Goal: Task Accomplishment & Management: Complete application form

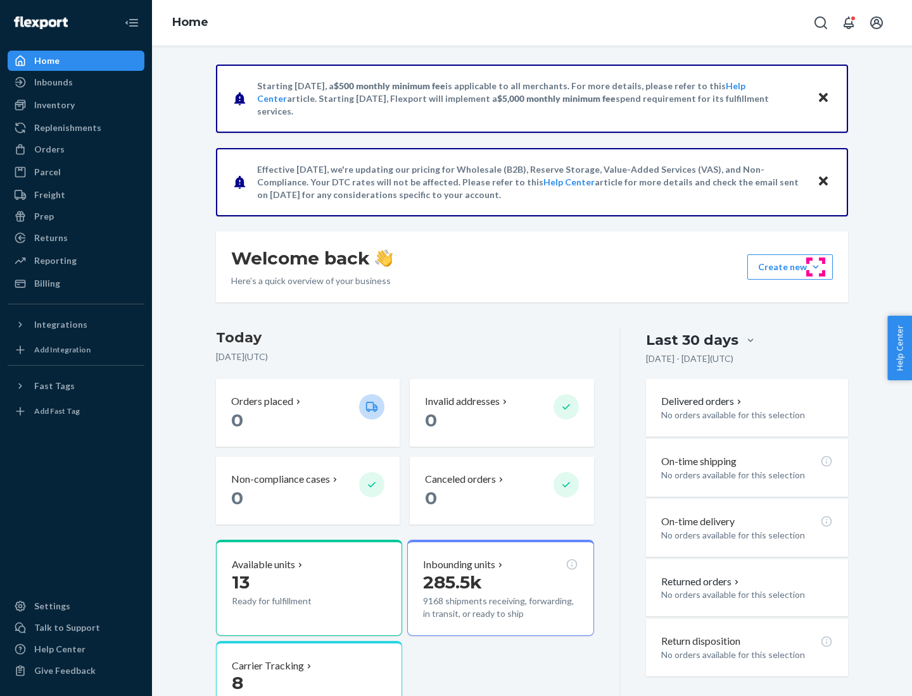
click at [815, 267] on button "Create new Create new inbound Create new order Create new product" at bounding box center [789, 267] width 85 height 25
click at [76, 82] on div "Inbounds" at bounding box center [76, 82] width 134 height 18
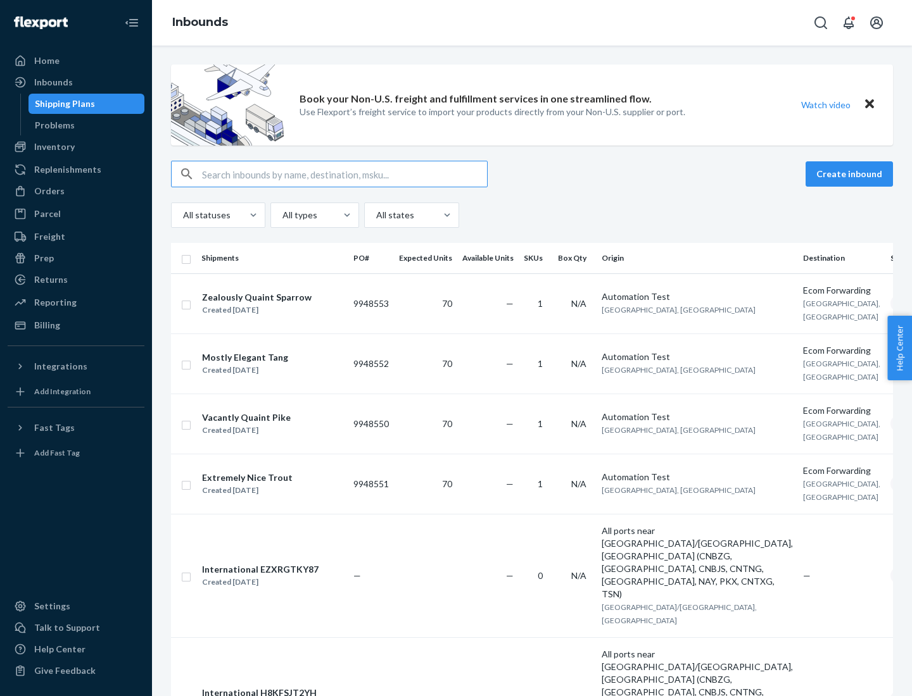
click at [851, 174] on button "Create inbound" at bounding box center [848, 173] width 87 height 25
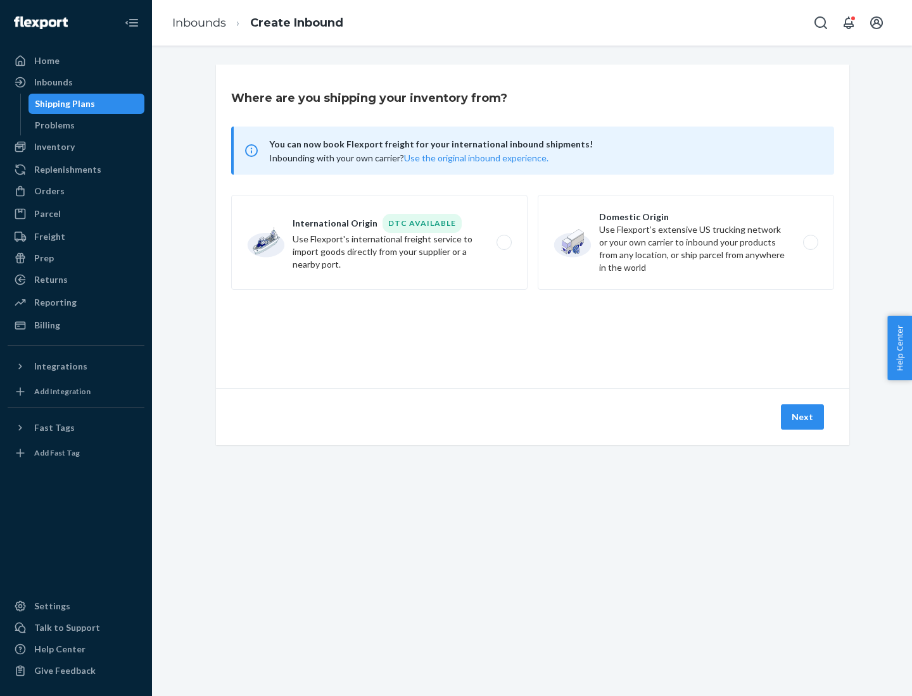
click at [686, 242] on label "Domestic Origin Use Flexport’s extensive US trucking network or your own carrie…" at bounding box center [686, 242] width 296 height 95
click at [810, 242] on input "Domestic Origin Use Flexport’s extensive US trucking network or your own carrie…" at bounding box center [814, 243] width 8 height 8
radio input "true"
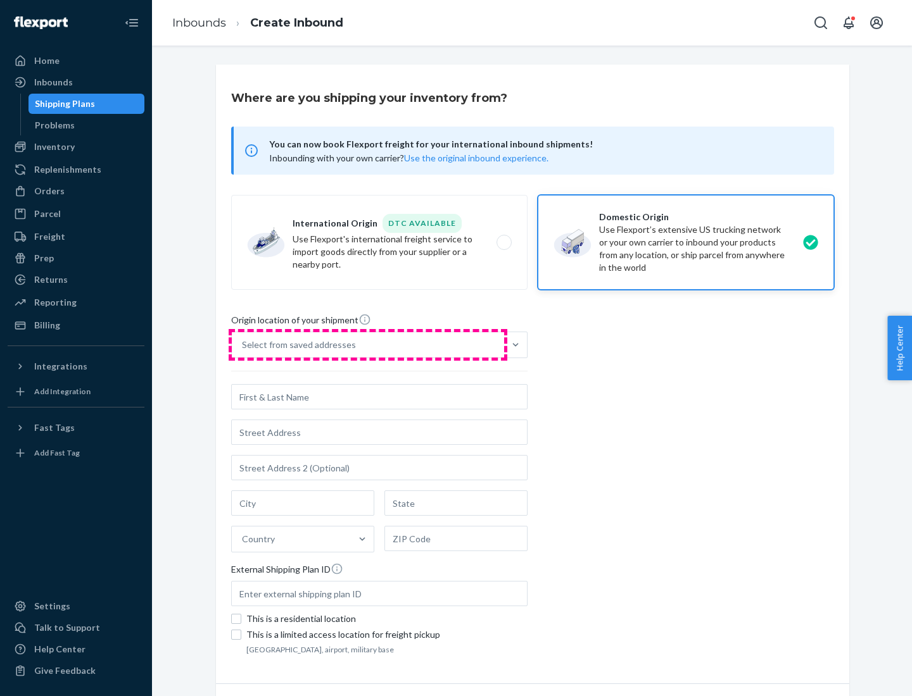
click at [368, 345] on div "Select from saved addresses" at bounding box center [368, 344] width 272 height 25
click at [243, 345] on input "Select from saved addresses" at bounding box center [242, 345] width 1 height 13
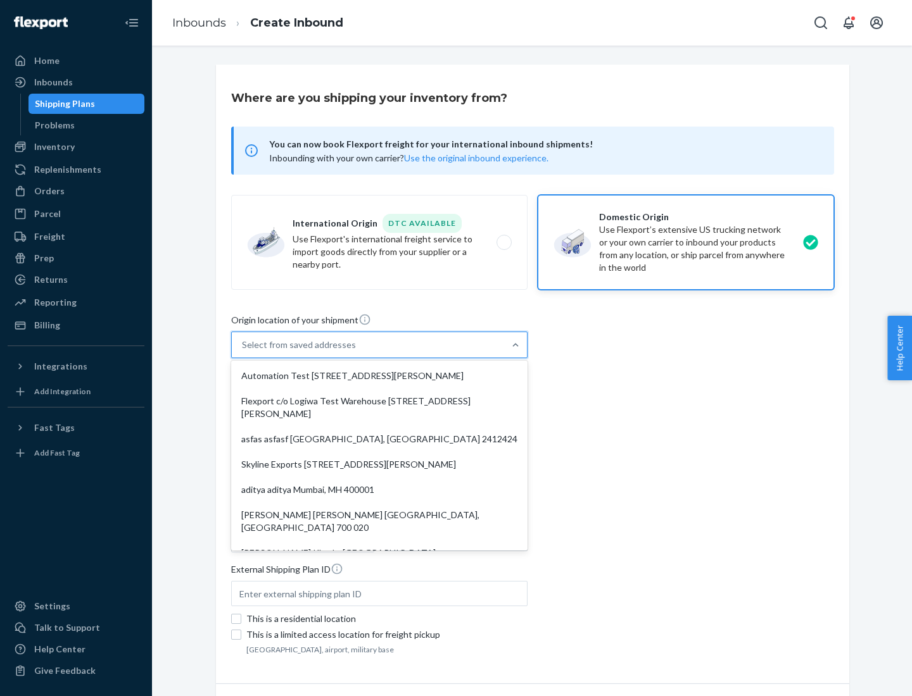
scroll to position [5, 0]
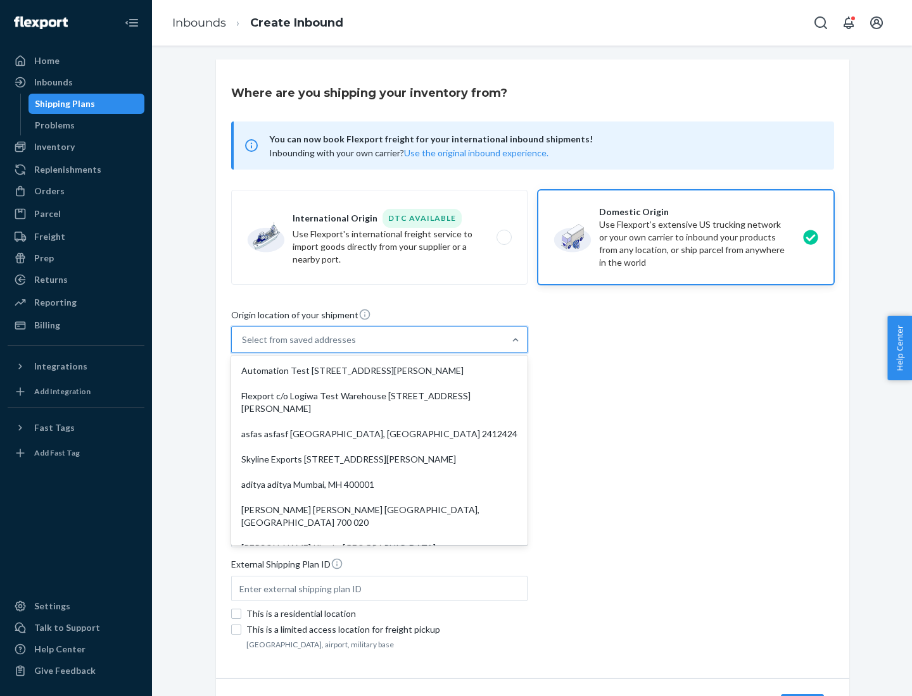
click at [379, 371] on div "Automation Test [STREET_ADDRESS][PERSON_NAME]" at bounding box center [379, 370] width 291 height 25
click at [243, 346] on input "option Automation Test [STREET_ADDRESS][PERSON_NAME]. 9 results available. Use …" at bounding box center [242, 340] width 1 height 13
type input "Automation Test"
type input "9th Floor"
type input "[GEOGRAPHIC_DATA]"
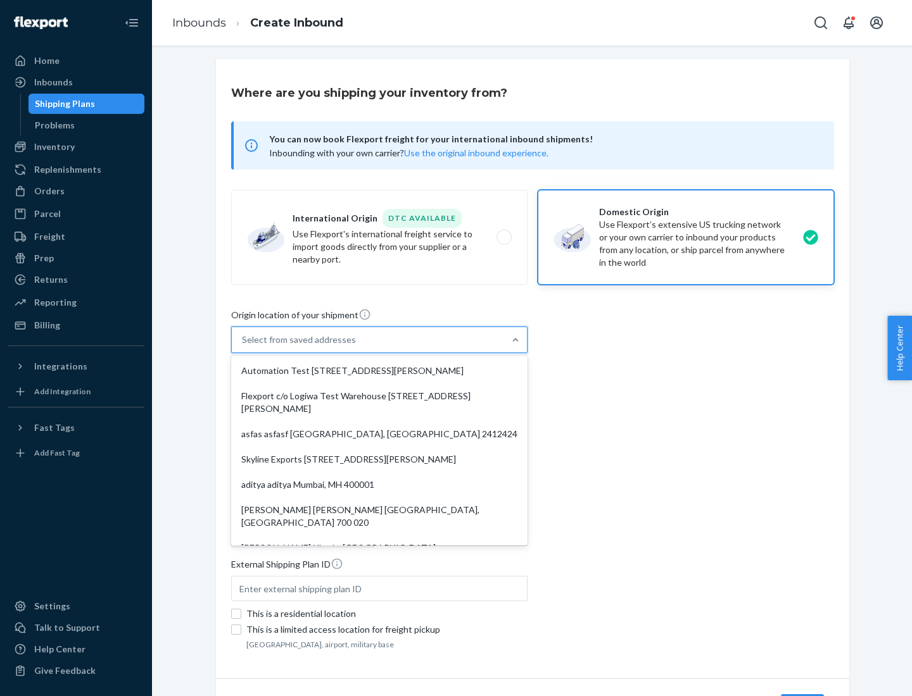
type input "CA"
type input "94104"
type input "[STREET_ADDRESS][PERSON_NAME]"
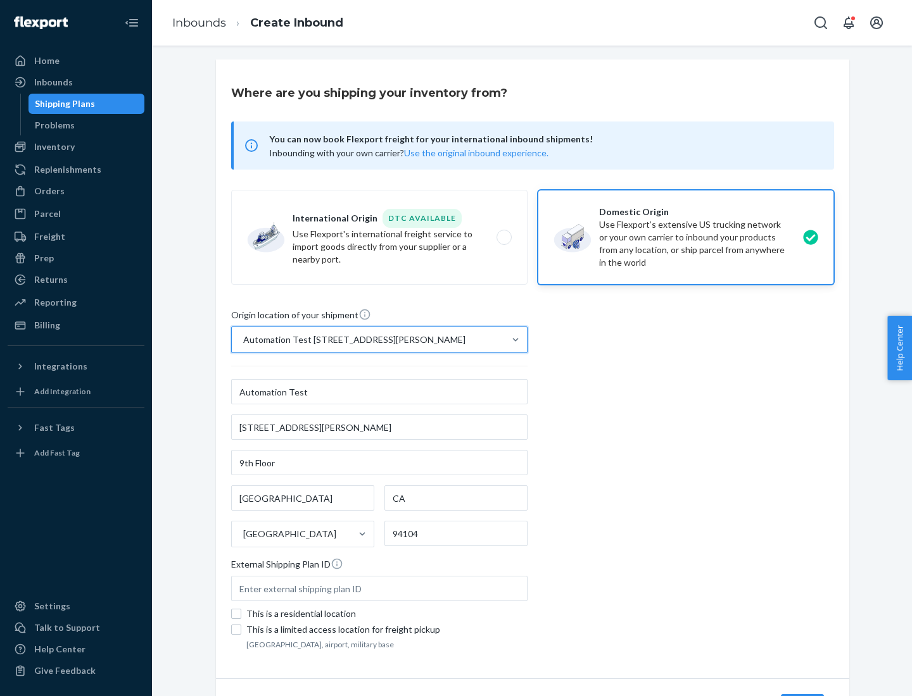
scroll to position [74, 0]
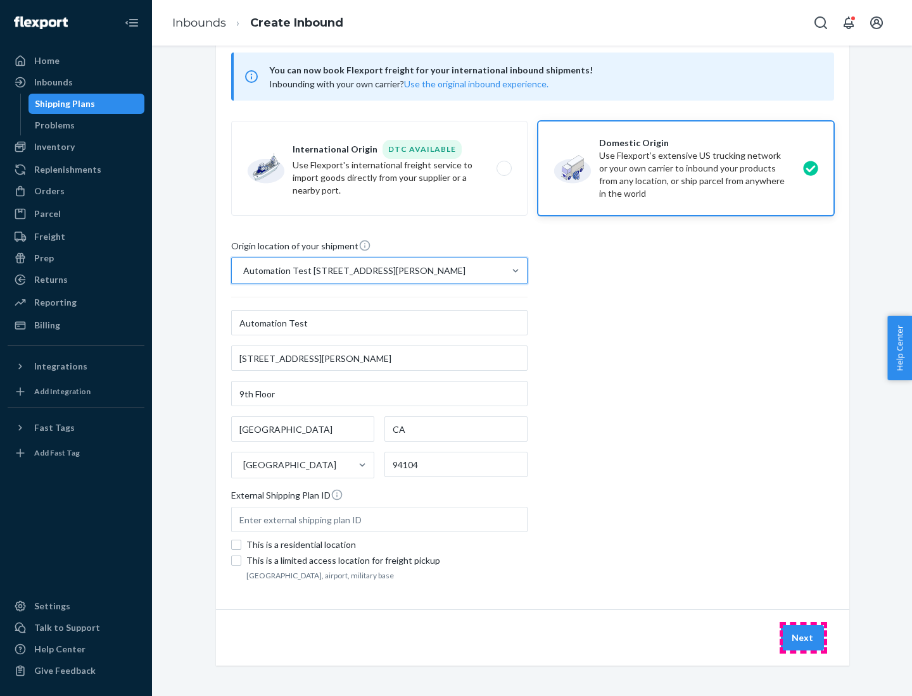
click at [803, 638] on button "Next" at bounding box center [802, 638] width 43 height 25
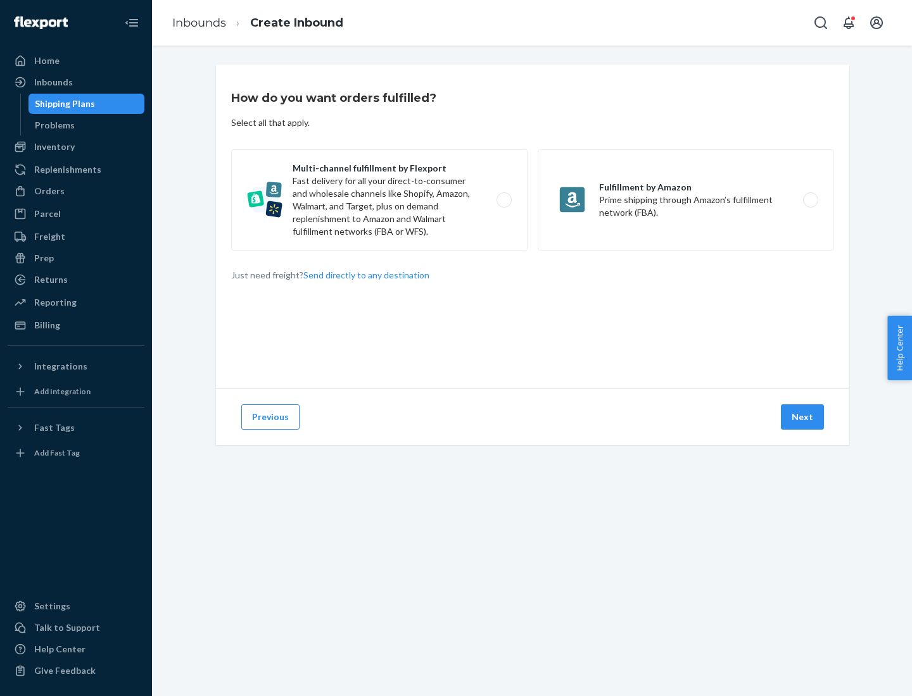
click at [379, 200] on label "Multi-channel fulfillment by Flexport Fast delivery for all your direct-to-cons…" at bounding box center [379, 199] width 296 height 101
click at [503, 200] on input "Multi-channel fulfillment by Flexport Fast delivery for all your direct-to-cons…" at bounding box center [507, 200] width 8 height 8
radio input "true"
click at [803, 417] on button "Next" at bounding box center [802, 417] width 43 height 25
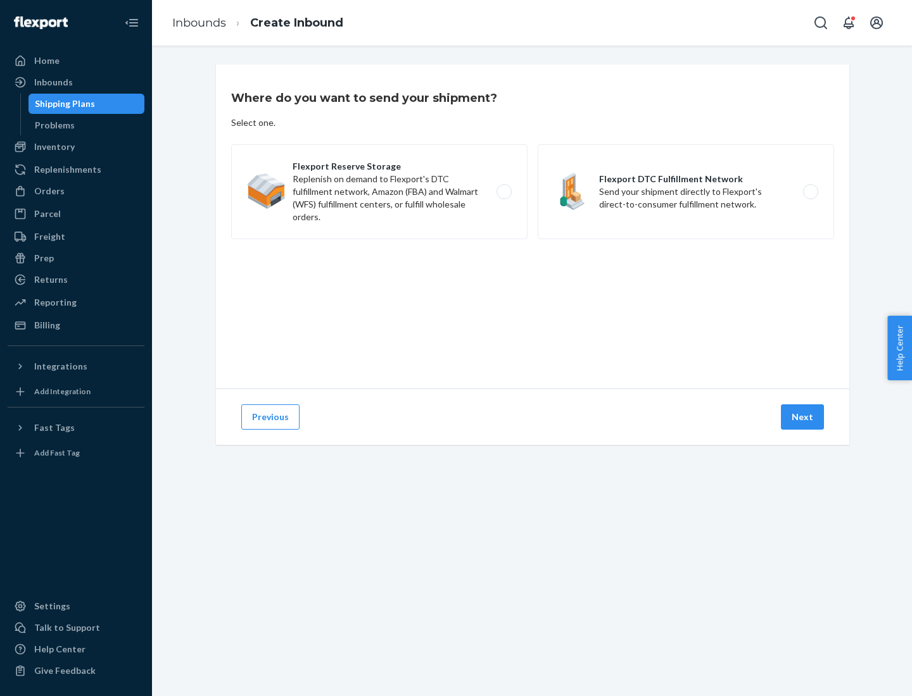
click at [686, 192] on label "Flexport DTC Fulfillment Network Send your shipment directly to Flexport's dire…" at bounding box center [686, 191] width 296 height 95
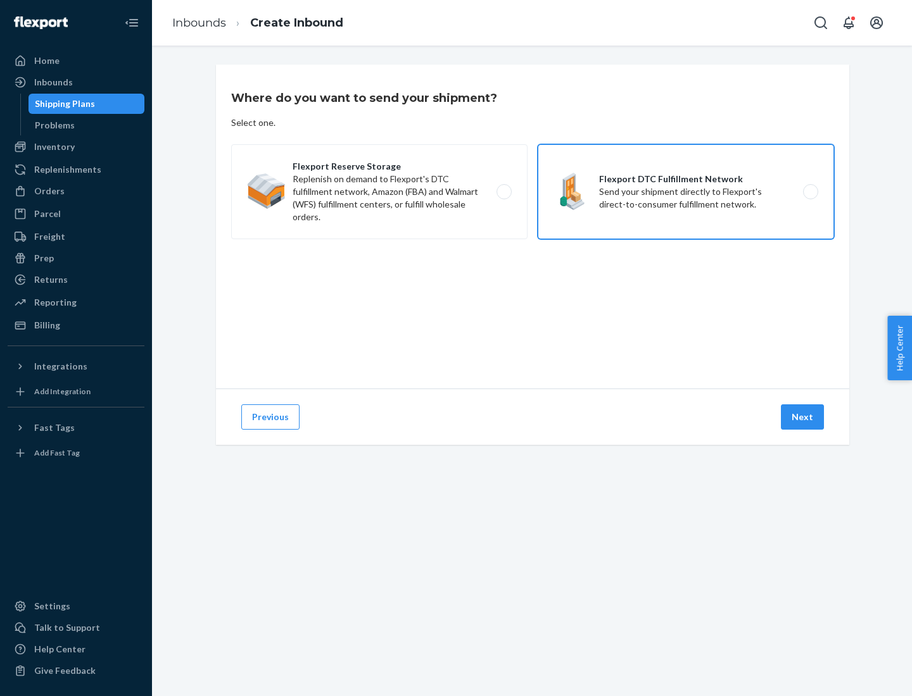
click at [810, 192] on input "Flexport DTC Fulfillment Network Send your shipment directly to Flexport's dire…" at bounding box center [814, 192] width 8 height 8
radio input "true"
click at [803, 417] on button "Next" at bounding box center [802, 417] width 43 height 25
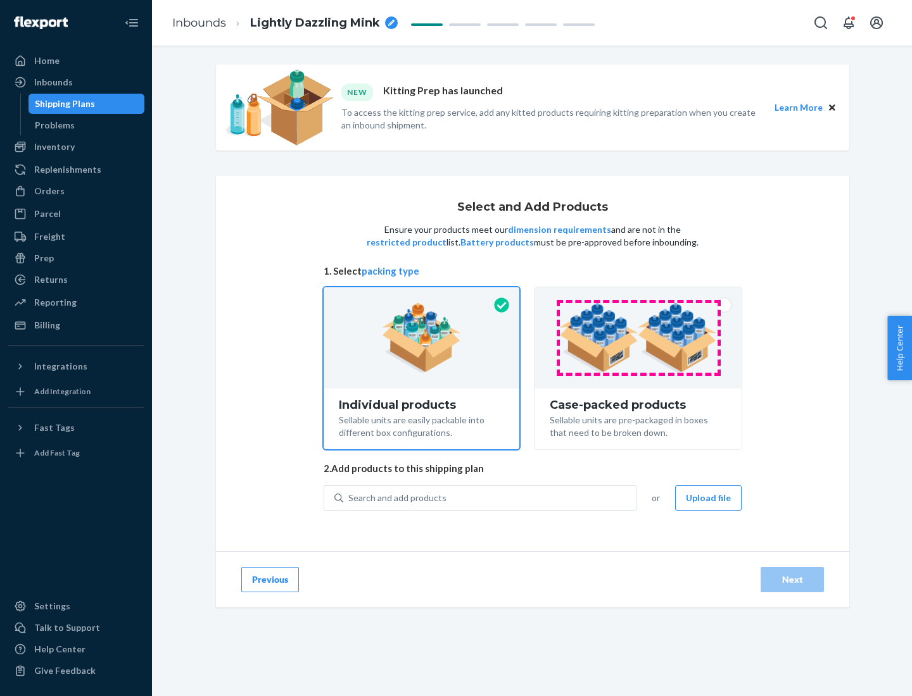
click at [638, 338] on img at bounding box center [638, 338] width 158 height 70
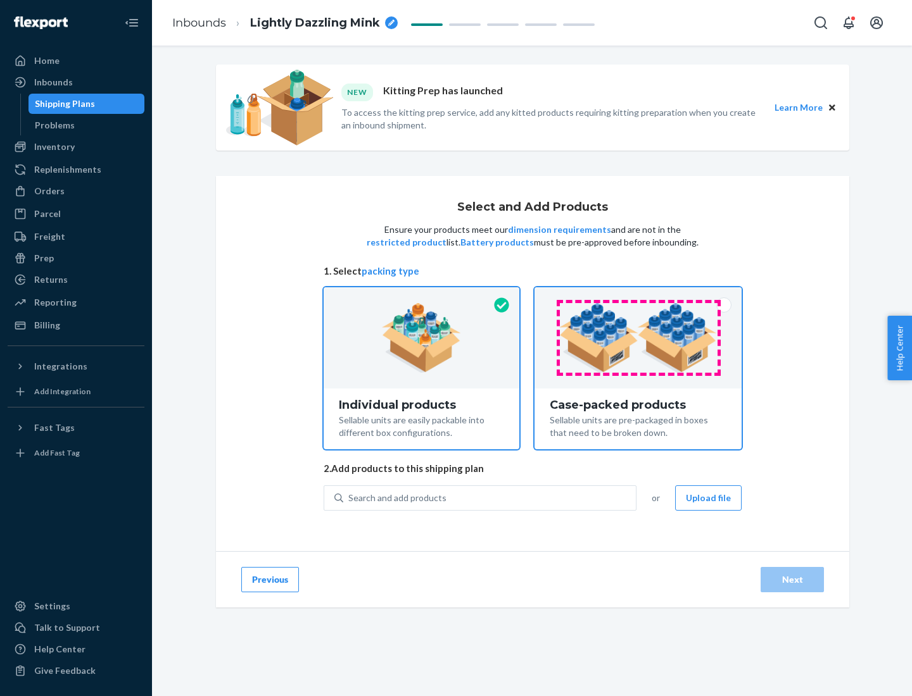
click at [638, 296] on input "Case-packed products Sellable units are pre-packaged in boxes that need to be b…" at bounding box center [638, 291] width 8 height 8
radio input "true"
radio input "false"
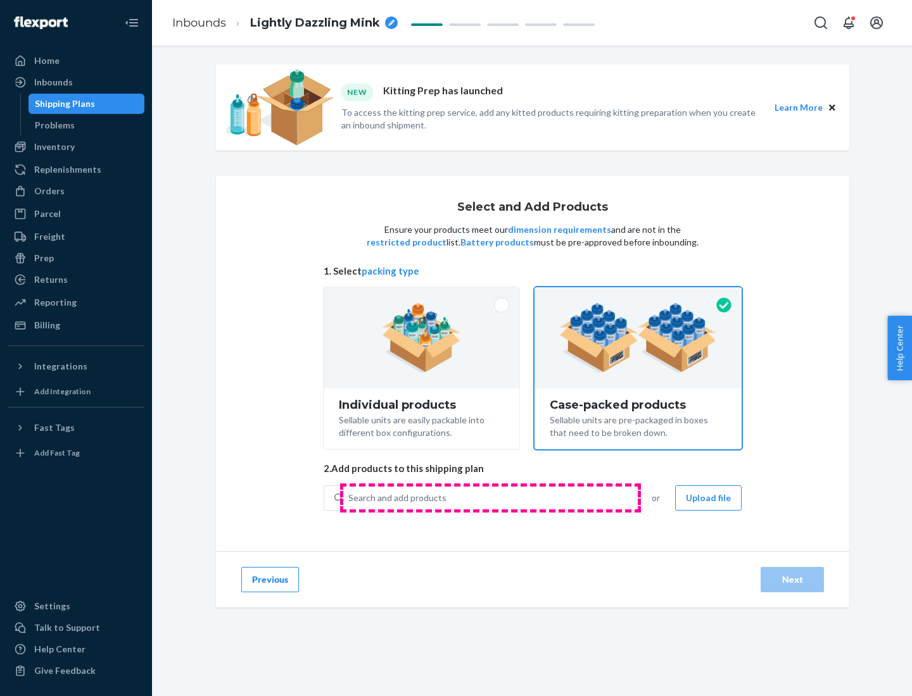
click at [490, 498] on div "Search and add products" at bounding box center [489, 498] width 293 height 23
click at [349, 498] on input "Search and add products" at bounding box center [348, 498] width 1 height 13
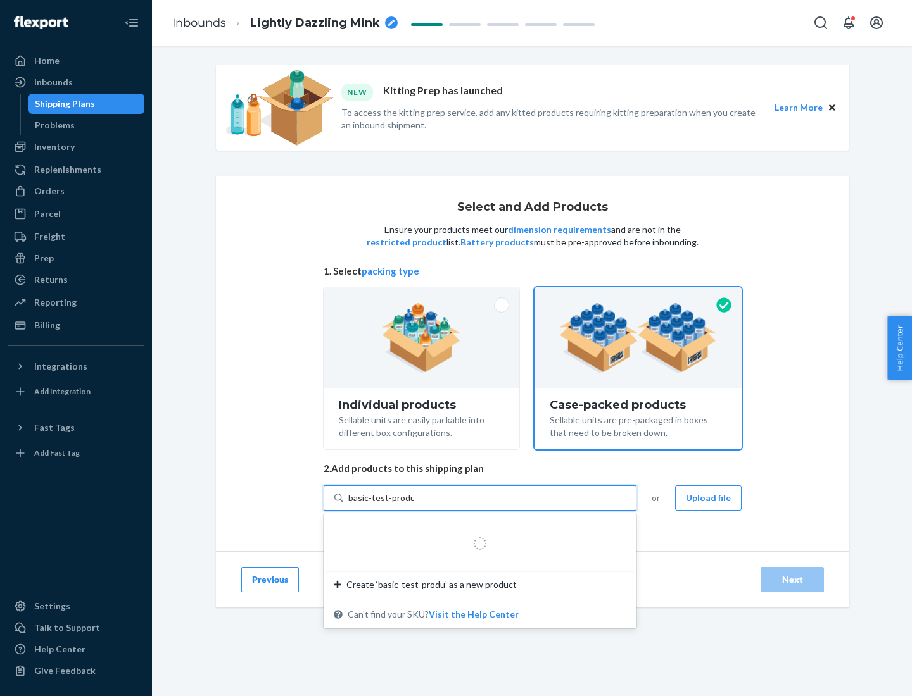
type input "basic-test-product-1"
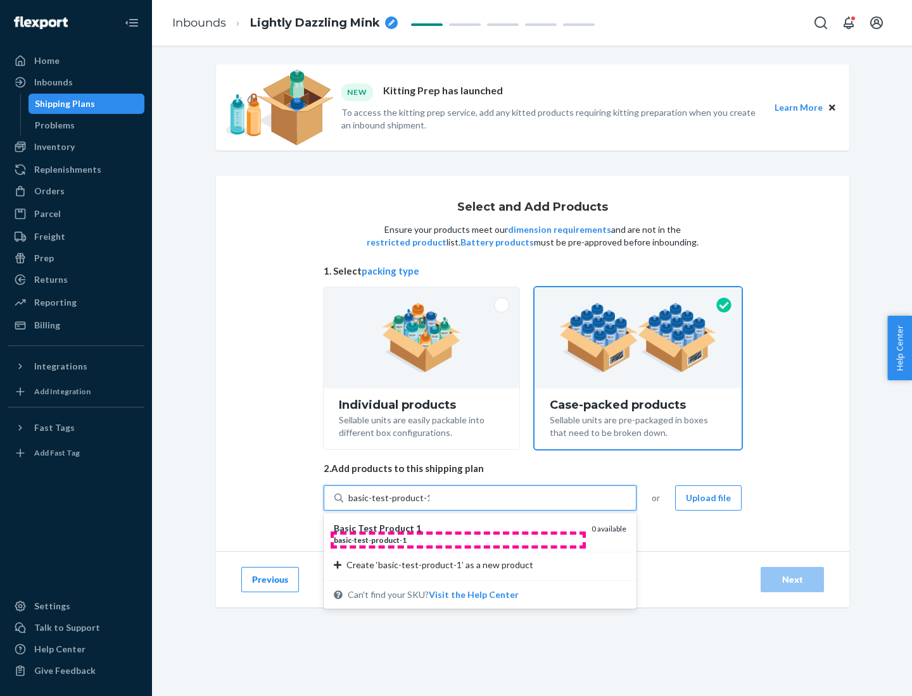
click at [458, 540] on div "basic - test - product - 1" at bounding box center [458, 540] width 248 height 11
click at [429, 505] on input "basic-test-product-1" at bounding box center [388, 498] width 81 height 13
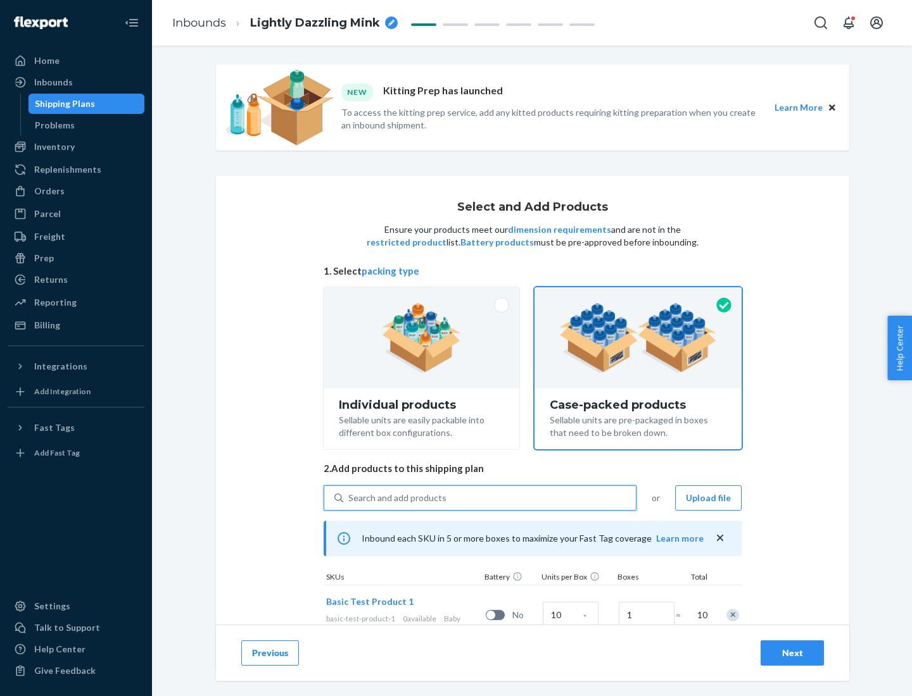
scroll to position [46, 0]
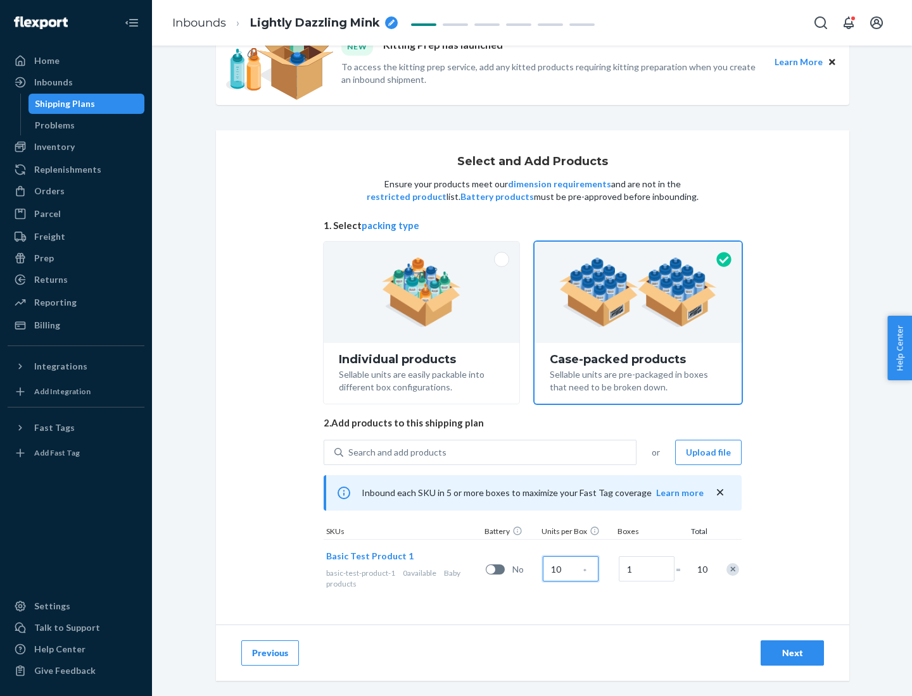
type input "10"
type input "7"
click at [792, 653] on div "Next" at bounding box center [792, 653] width 42 height 13
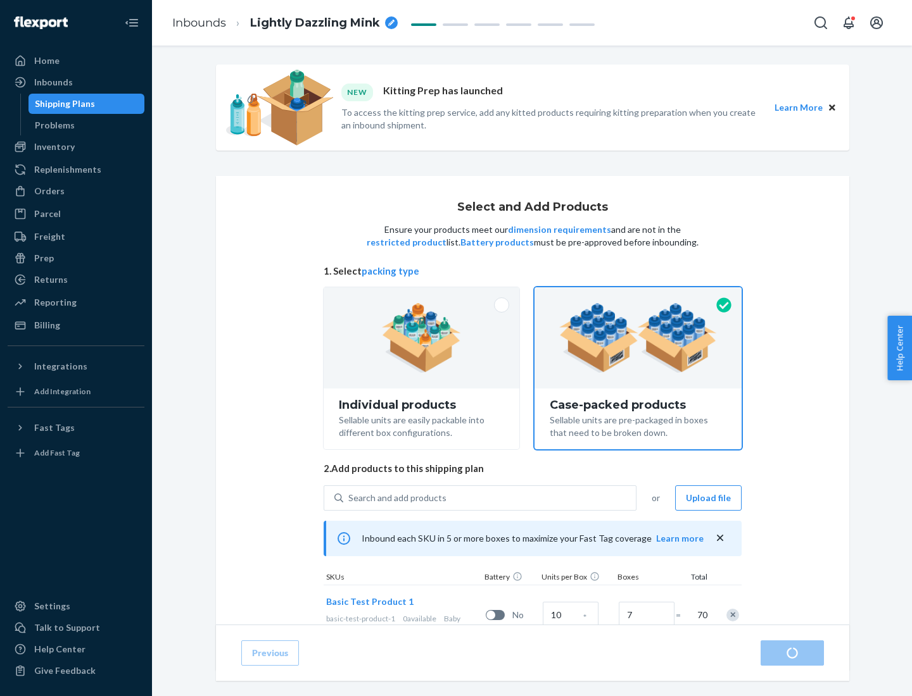
radio input "true"
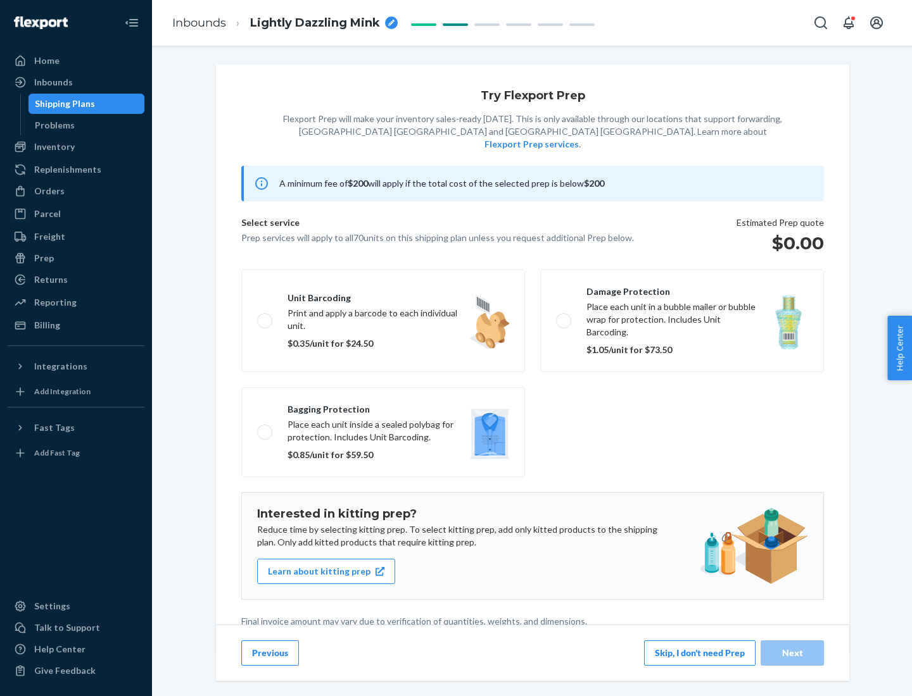
scroll to position [3, 0]
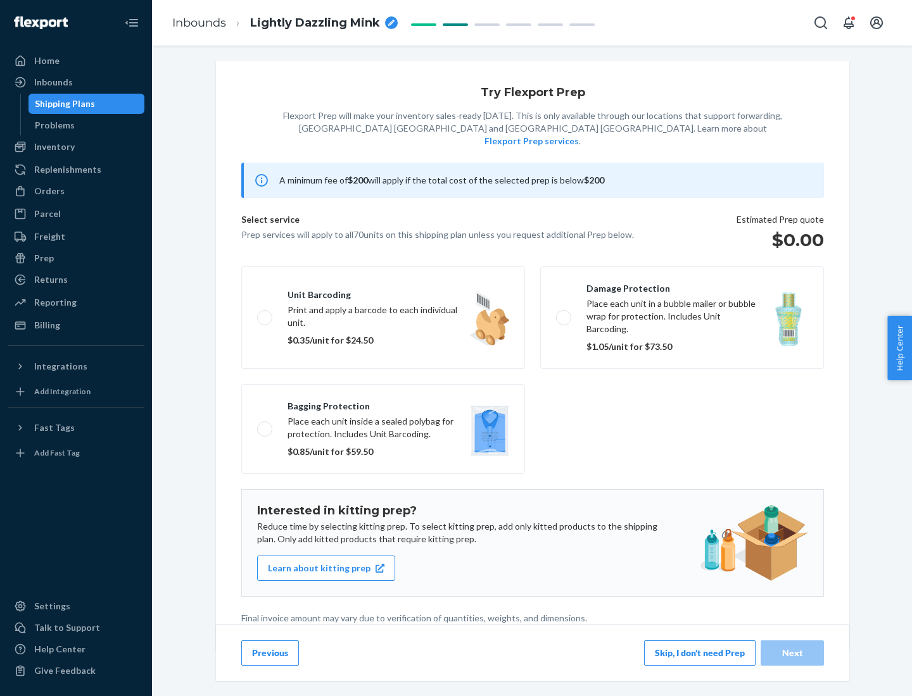
click at [700, 653] on button "Skip, I don't need Prep" at bounding box center [699, 653] width 111 height 25
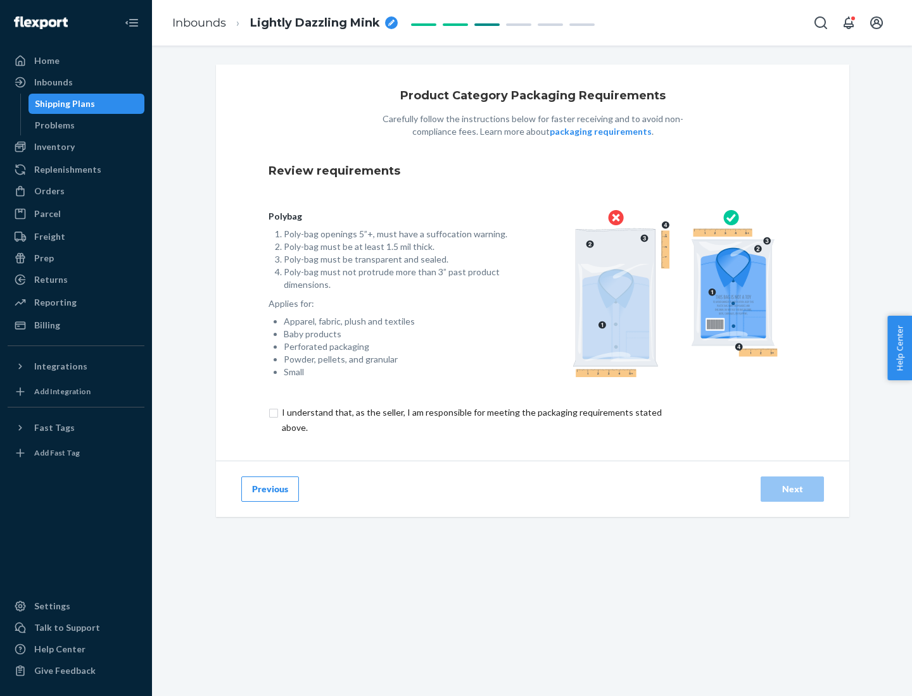
click at [470, 420] on input "checkbox" at bounding box center [478, 420] width 421 height 30
checkbox input "true"
click at [792, 489] on div "Next" at bounding box center [792, 489] width 42 height 13
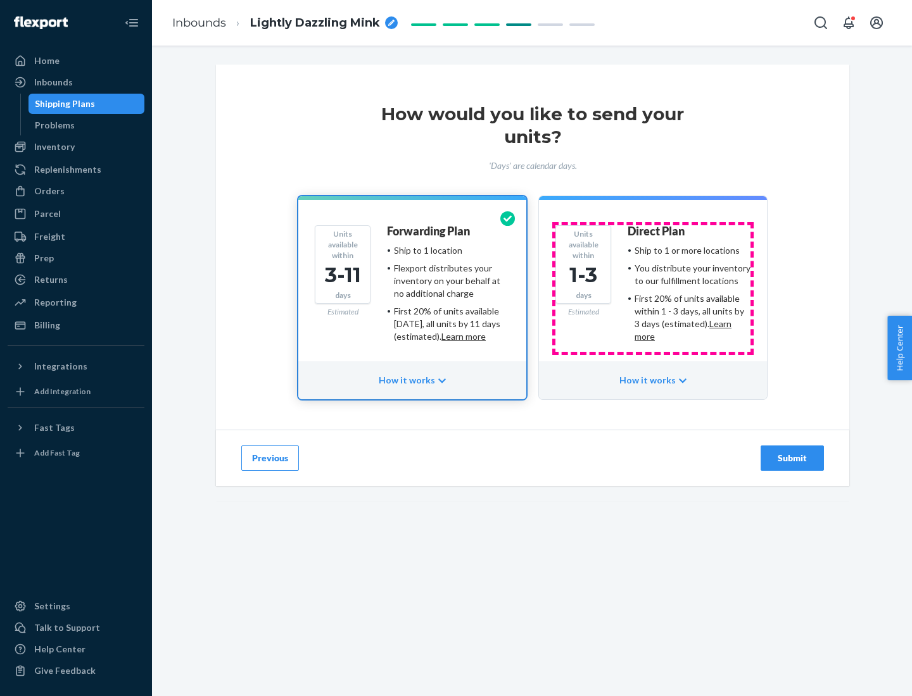
click at [653, 289] on ul "Ship to 1 or more locations You distribute your inventory to our fulfillment lo…" at bounding box center [688, 293] width 123 height 99
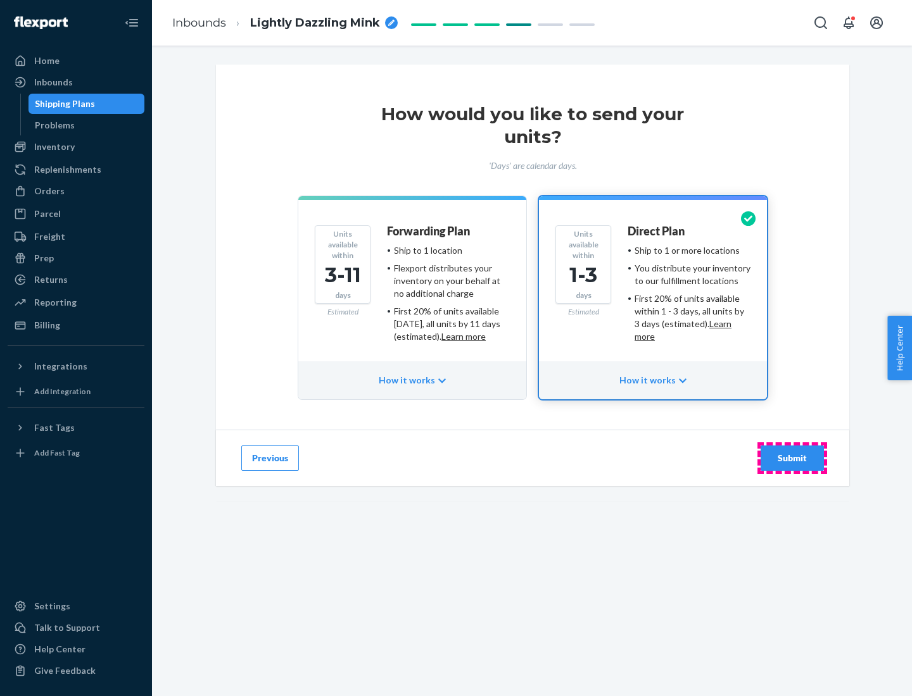
click at [792, 458] on div "Submit" at bounding box center [792, 458] width 42 height 13
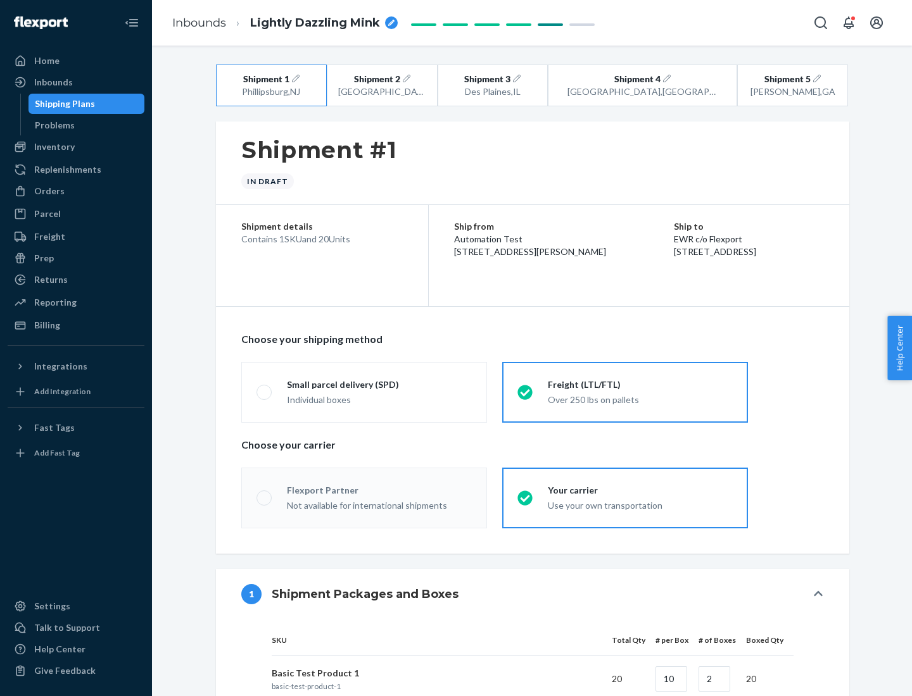
radio input "true"
radio input "false"
radio input "true"
radio input "false"
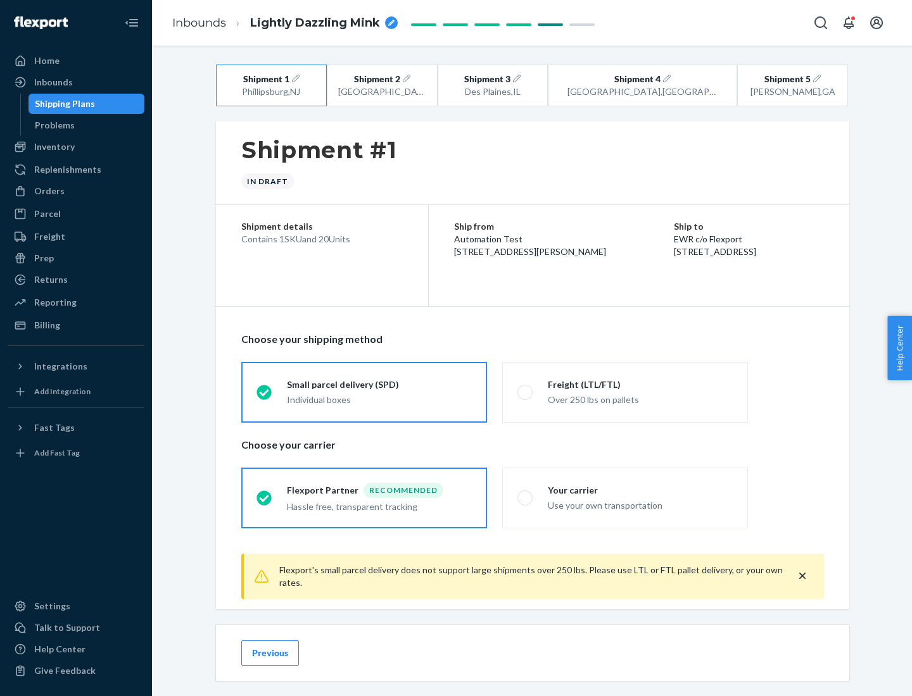
scroll to position [14, 0]
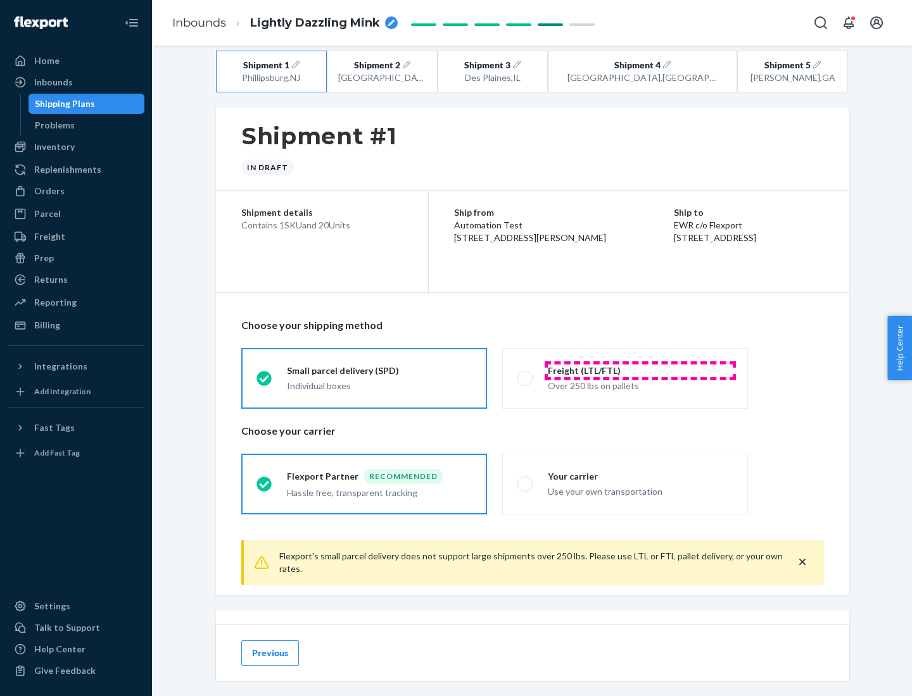
click at [640, 370] on div "Freight (LTL/FTL)" at bounding box center [640, 371] width 185 height 13
click at [526, 374] on input "Freight (LTL/FTL) Over 250 lbs on pallets" at bounding box center [521, 378] width 8 height 8
radio input "true"
radio input "false"
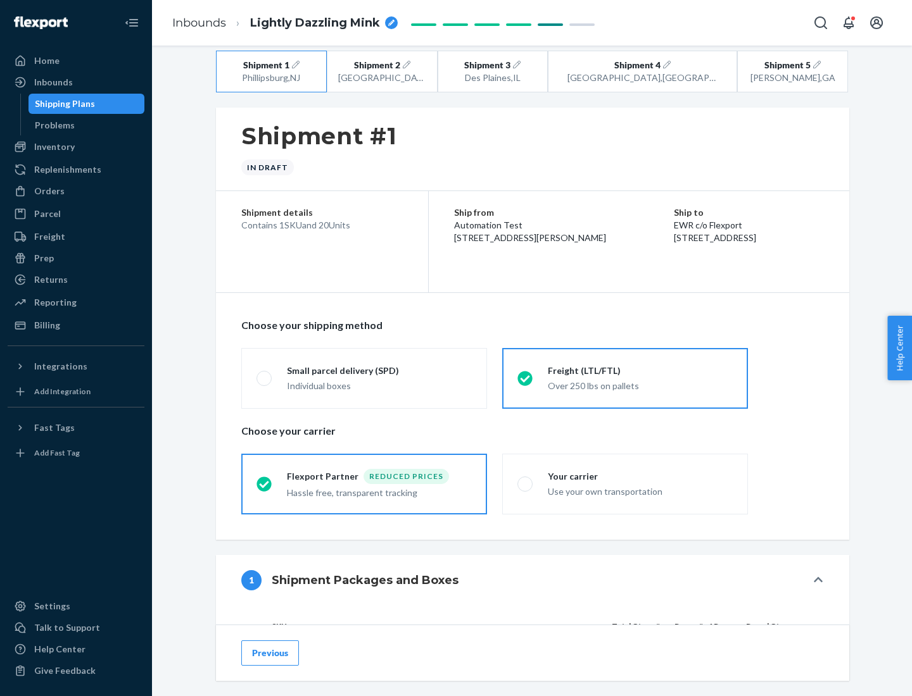
scroll to position [120, 0]
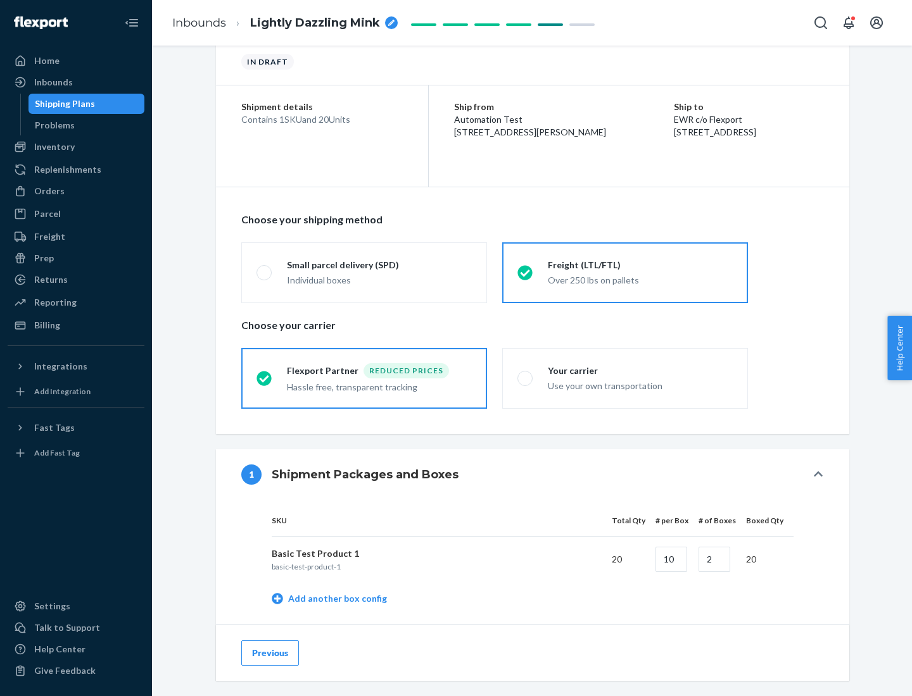
click at [640, 370] on div "Your carrier" at bounding box center [640, 371] width 185 height 13
click at [526, 374] on input "Your carrier Use your own transportation" at bounding box center [521, 378] width 8 height 8
radio input "true"
radio input "false"
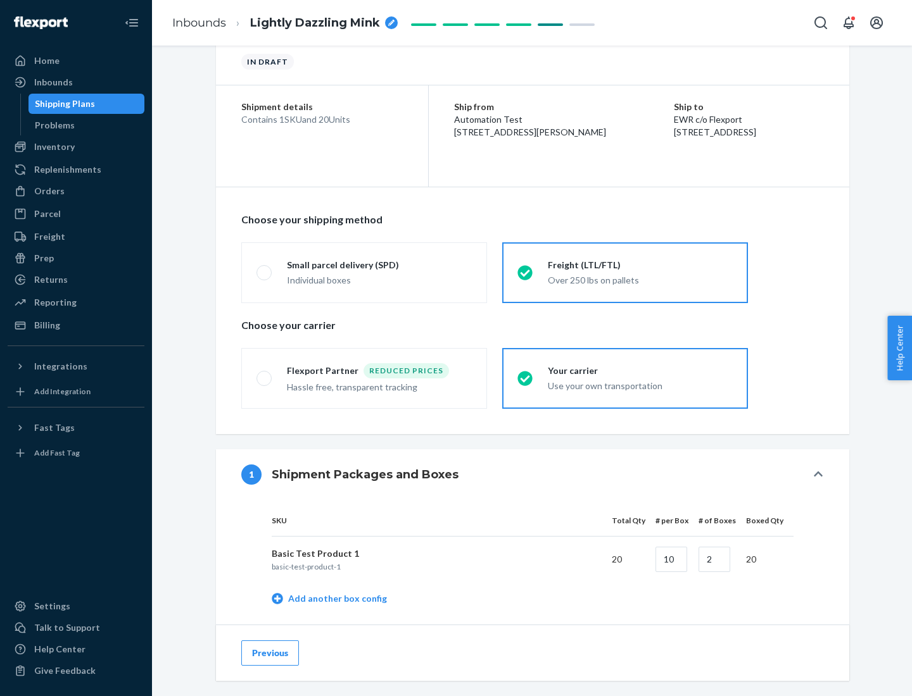
scroll to position [400, 0]
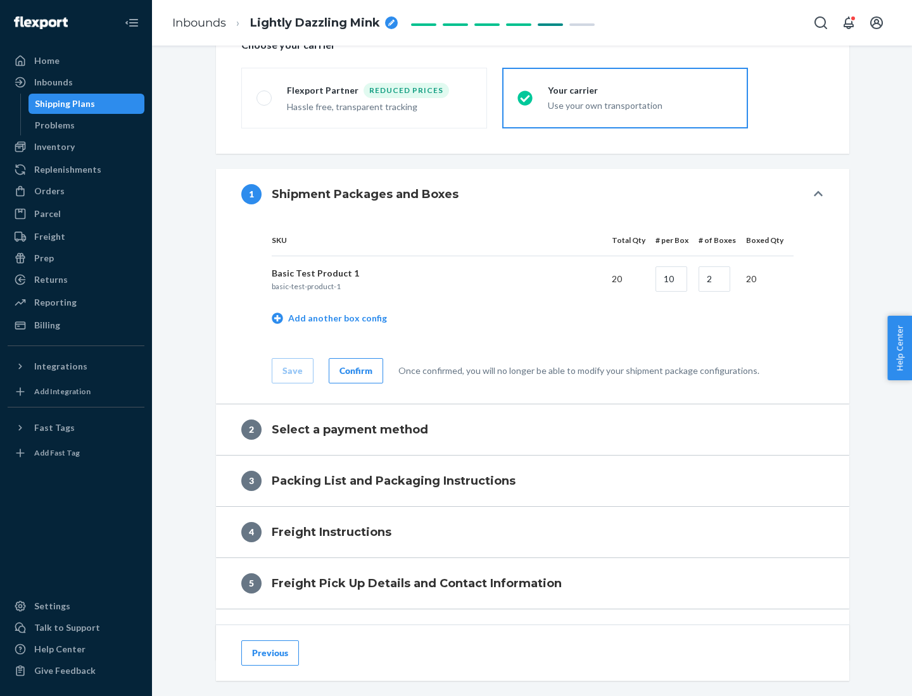
click at [354, 370] on div "Confirm" at bounding box center [355, 371] width 33 height 13
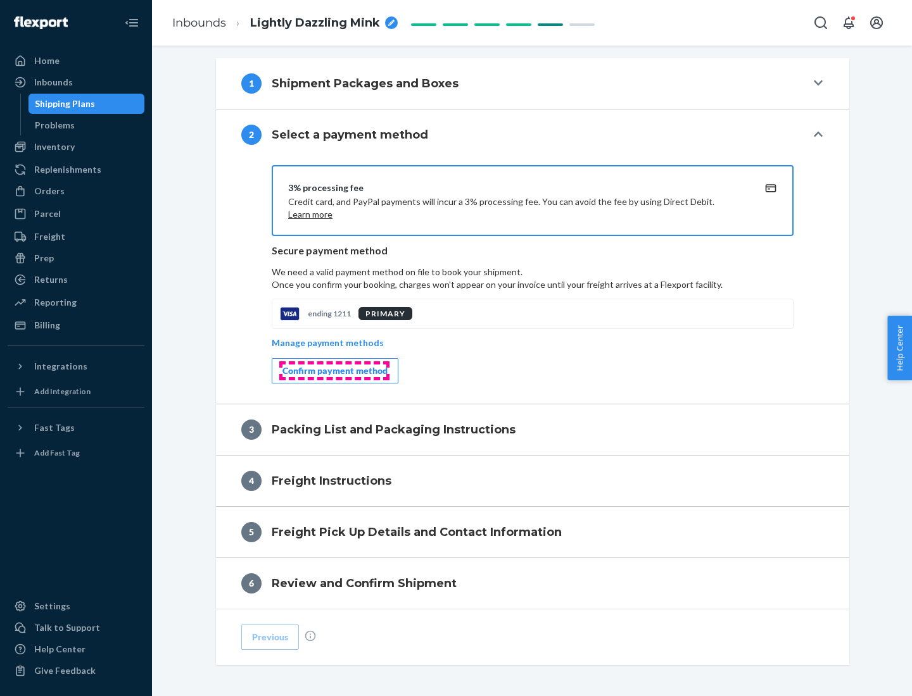
click at [334, 371] on div "Confirm payment method" at bounding box center [334, 371] width 105 height 13
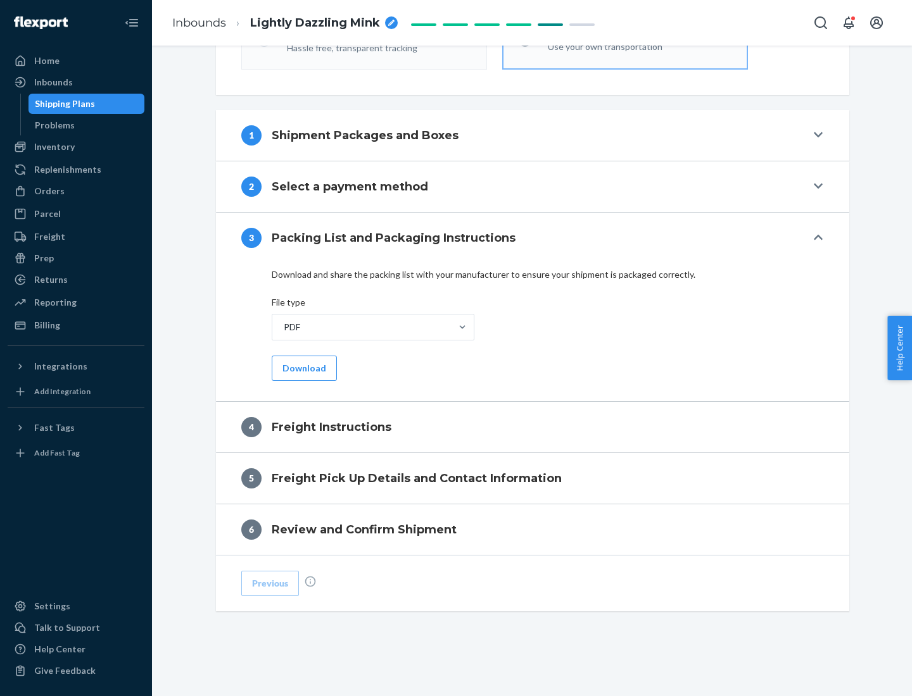
scroll to position [456, 0]
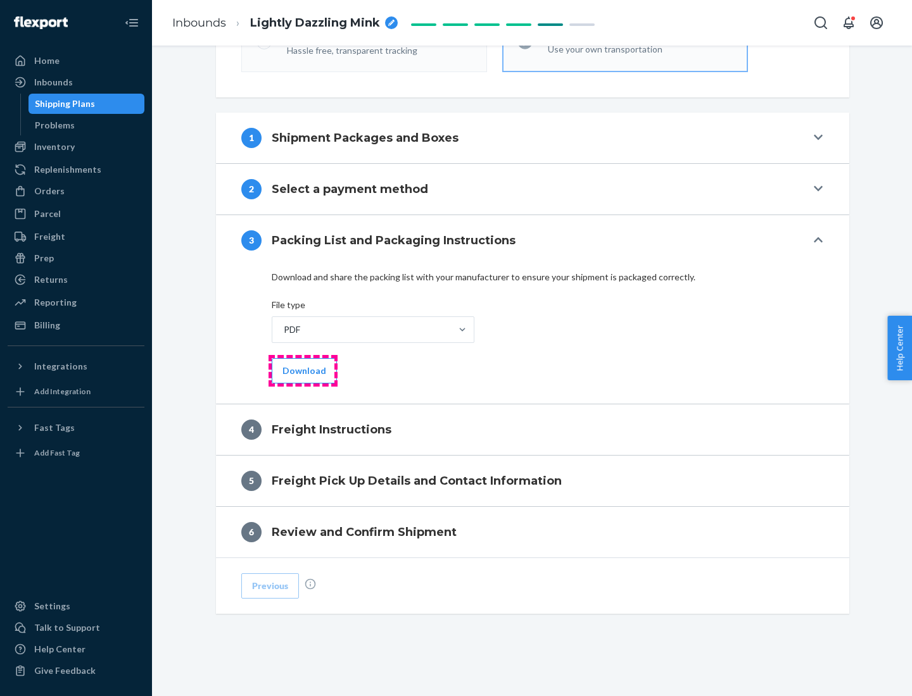
click at [303, 370] on button "Download" at bounding box center [304, 370] width 65 height 25
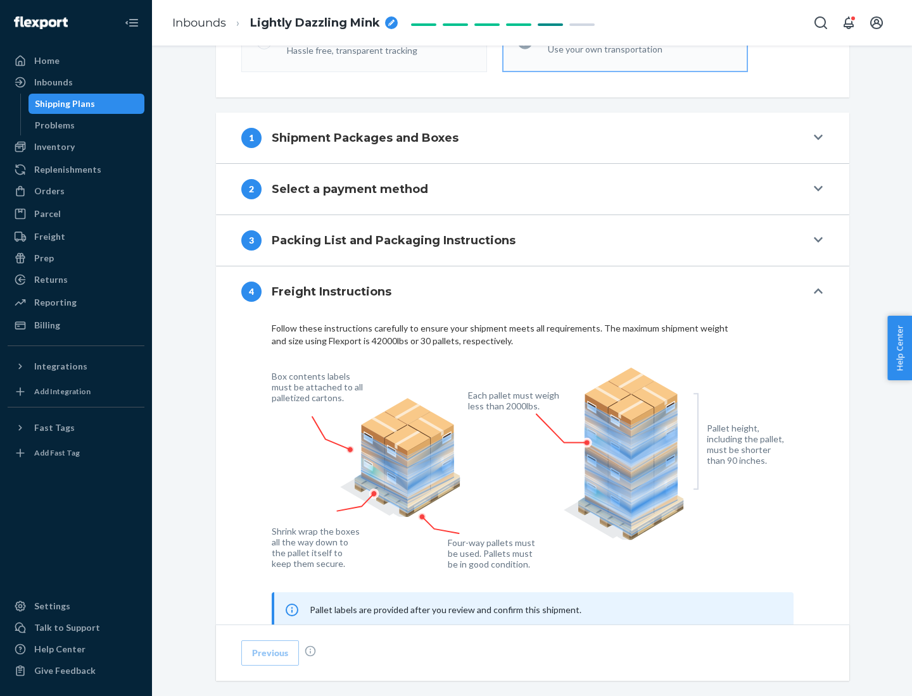
scroll to position [765, 0]
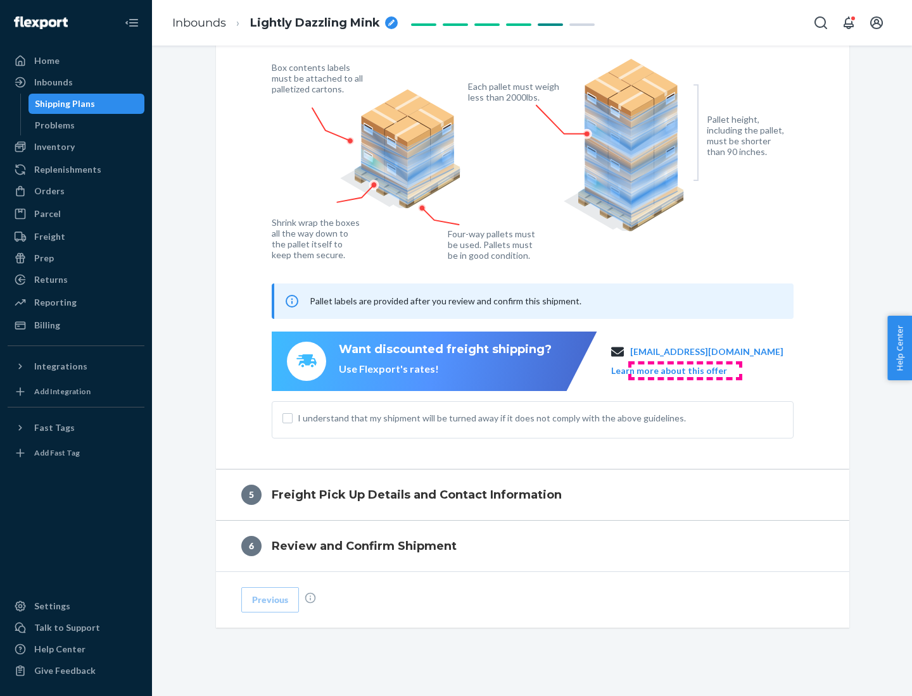
click at [684, 370] on button "Learn more about this offer" at bounding box center [669, 371] width 116 height 13
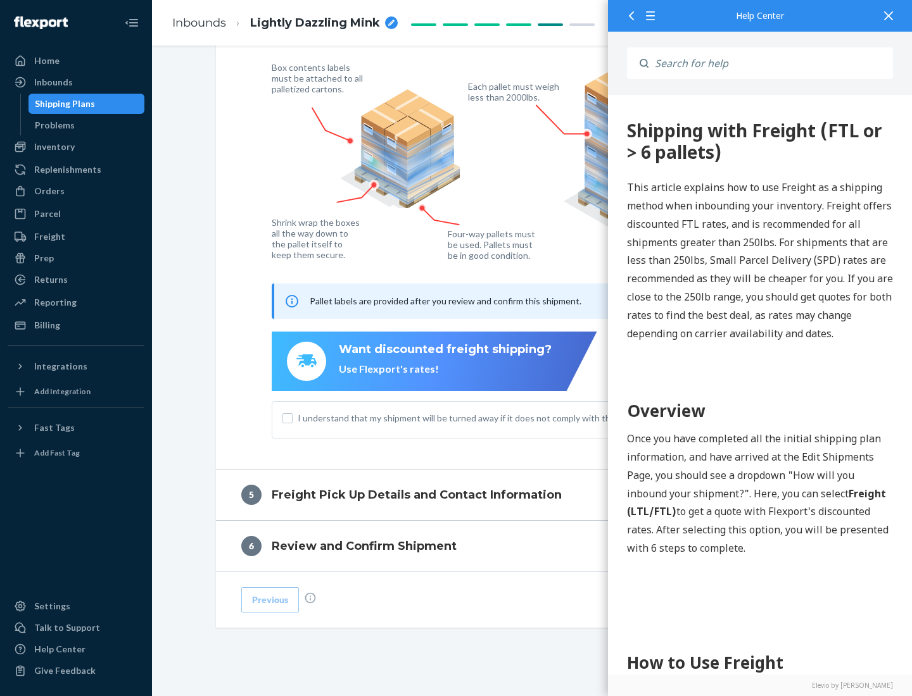
scroll to position [0, 0]
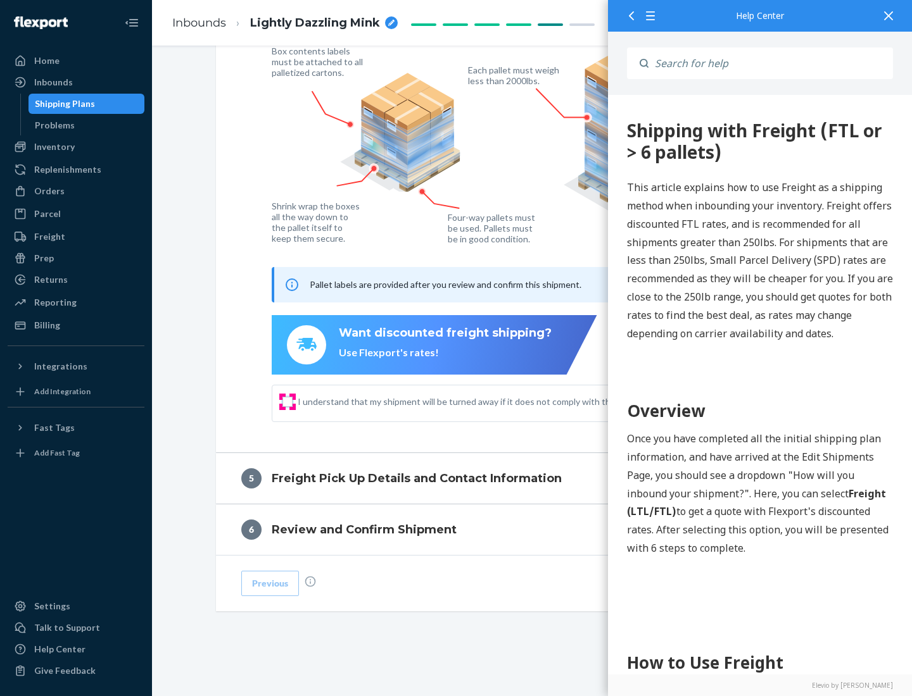
click at [287, 401] on input "I understand that my shipment will be turned away if it does not comply with th…" at bounding box center [287, 402] width 10 height 10
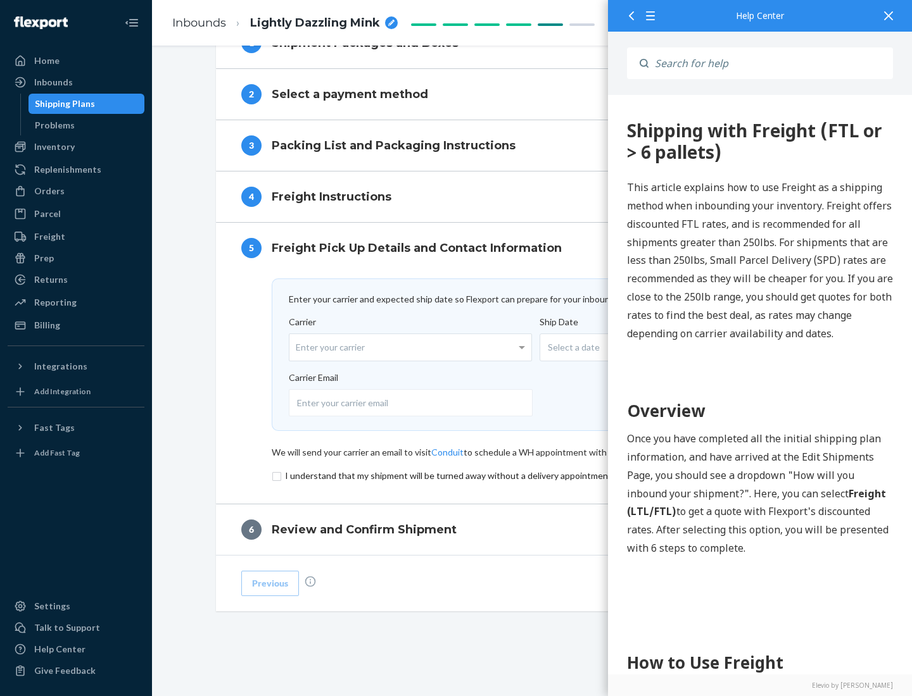
scroll to position [551, 0]
click at [532, 475] on input "checkbox" at bounding box center [533, 476] width 522 height 15
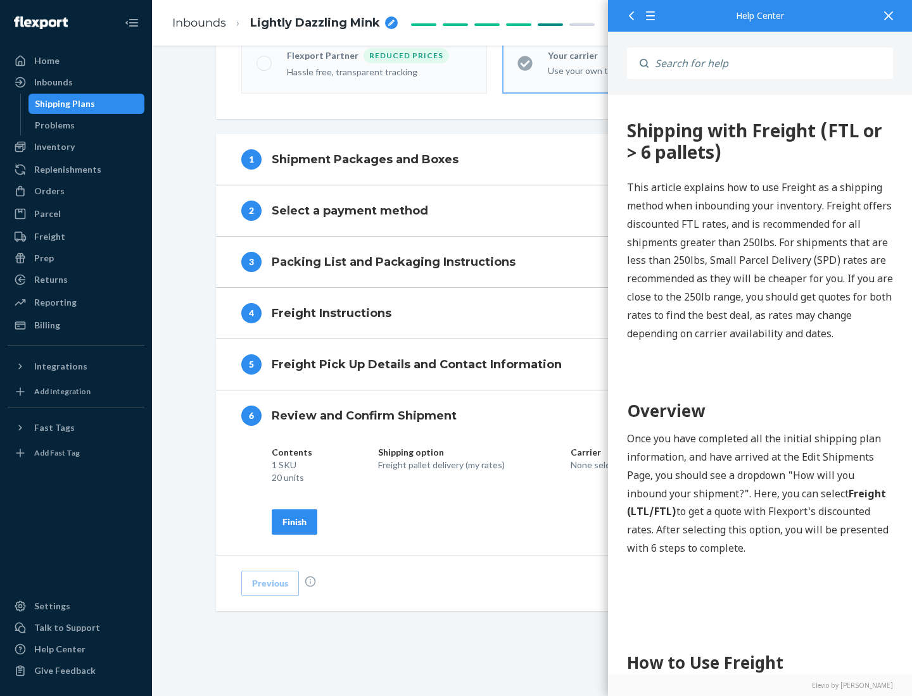
scroll to position [435, 0]
click at [294, 522] on div "Finish" at bounding box center [294, 522] width 24 height 13
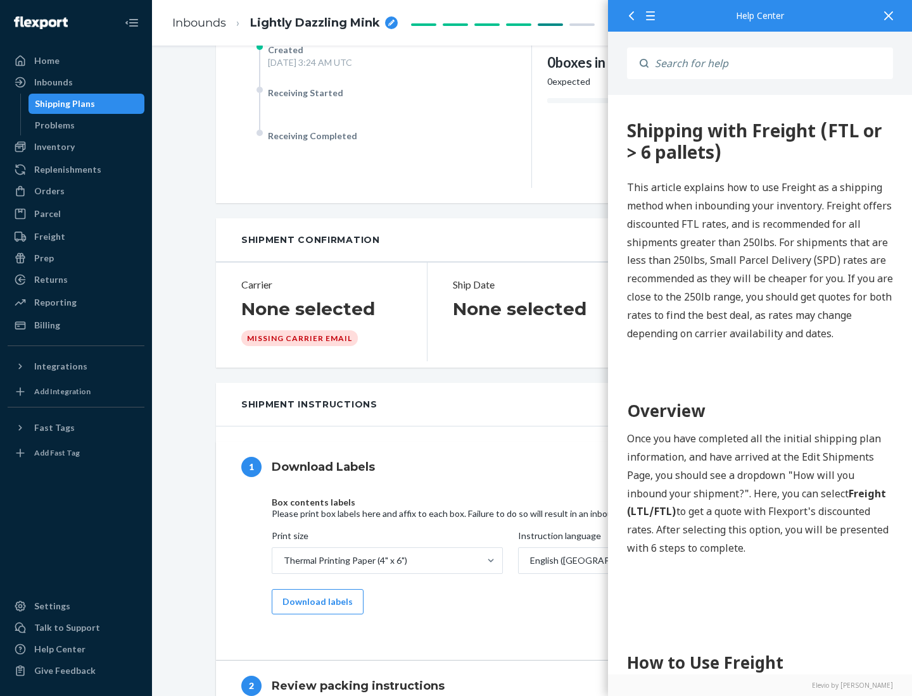
scroll to position [0, 0]
